Goal: Find specific page/section: Find specific page/section

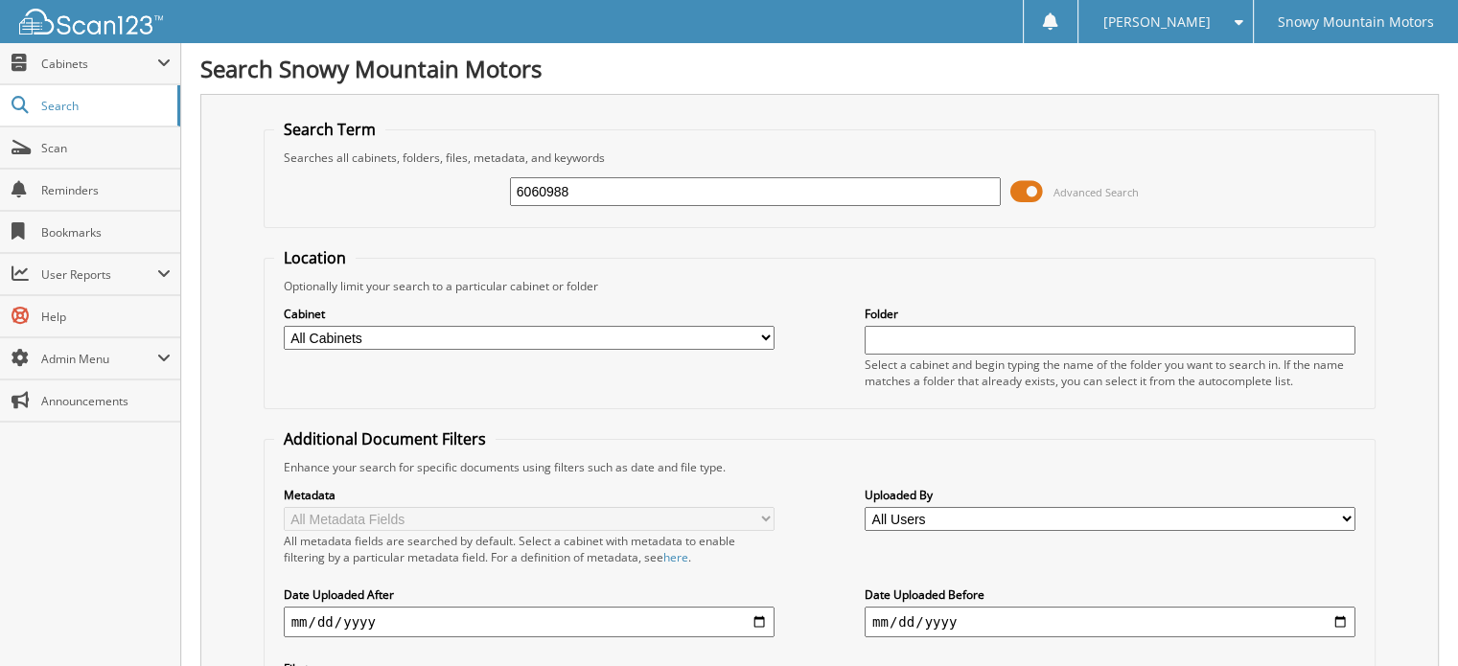
type input "6060988"
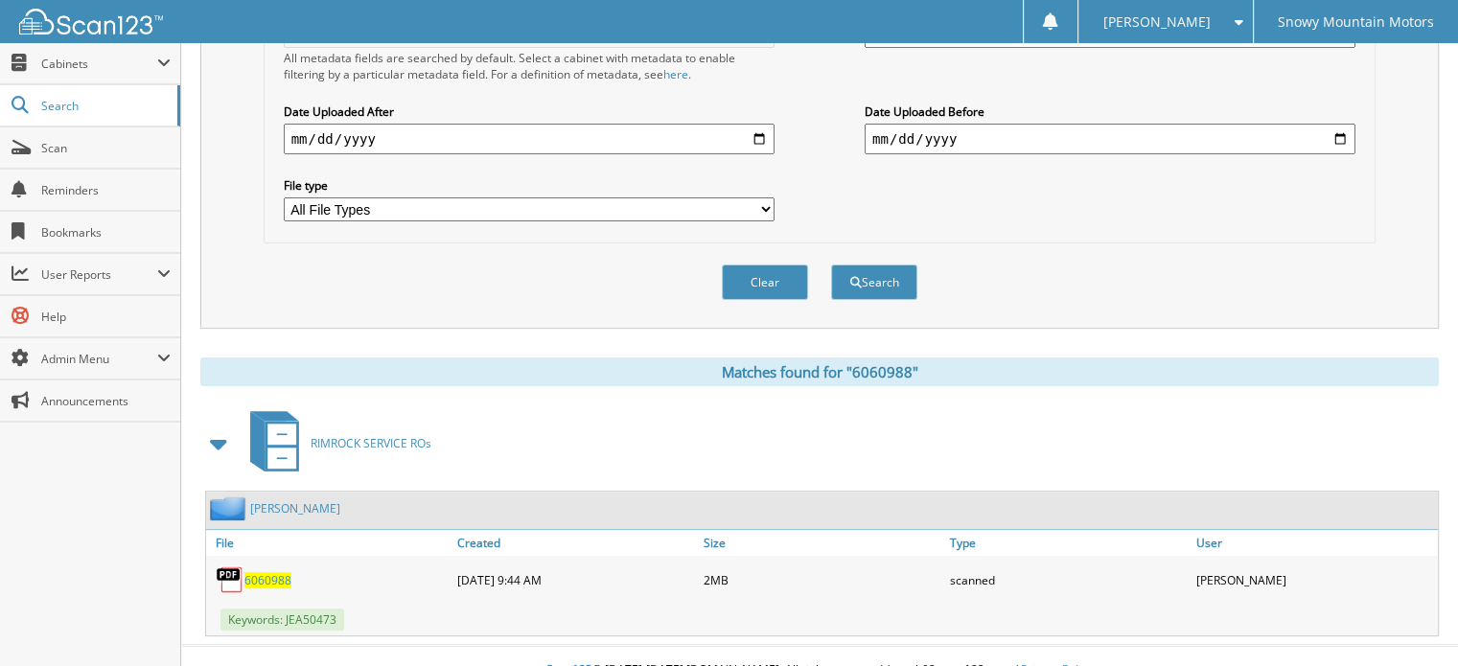
scroll to position [490, 0]
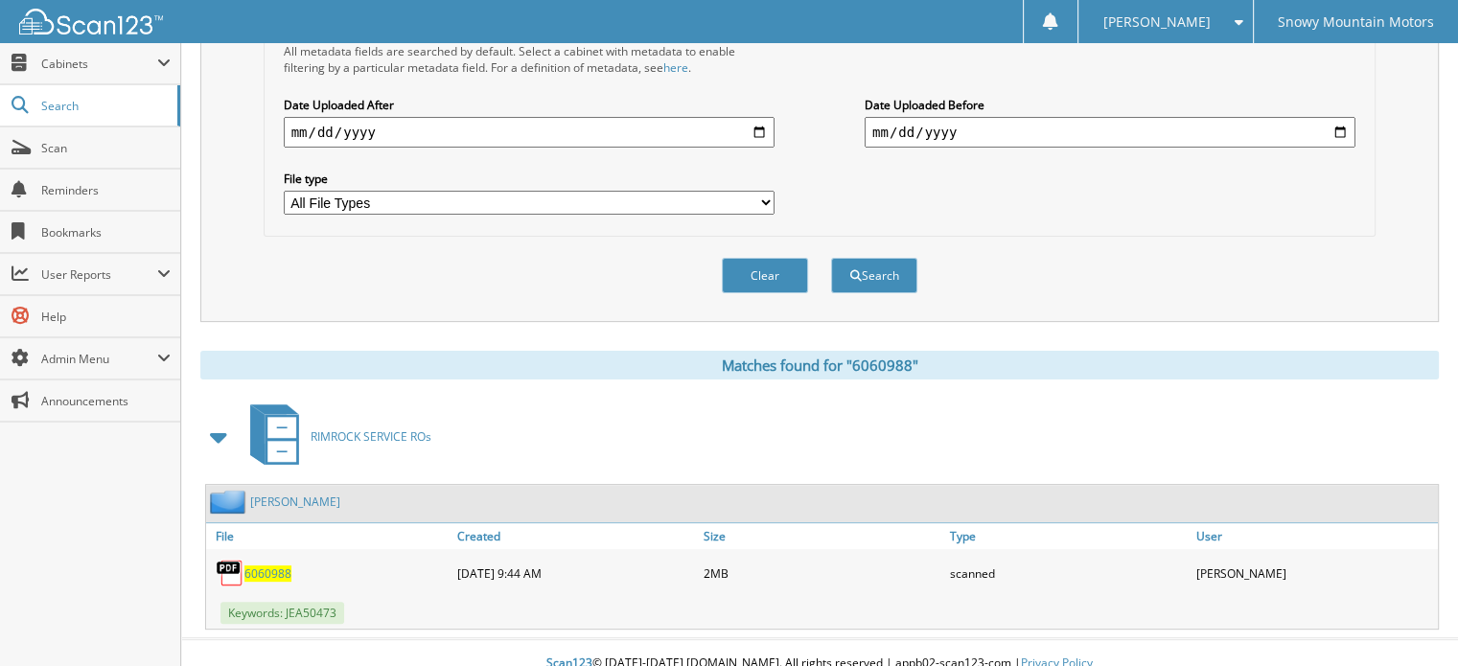
click at [272, 565] on span "6060988" at bounding box center [267, 573] width 47 height 16
click at [265, 565] on span "6060988" at bounding box center [267, 573] width 47 height 16
